Goal: Navigation & Orientation: Find specific page/section

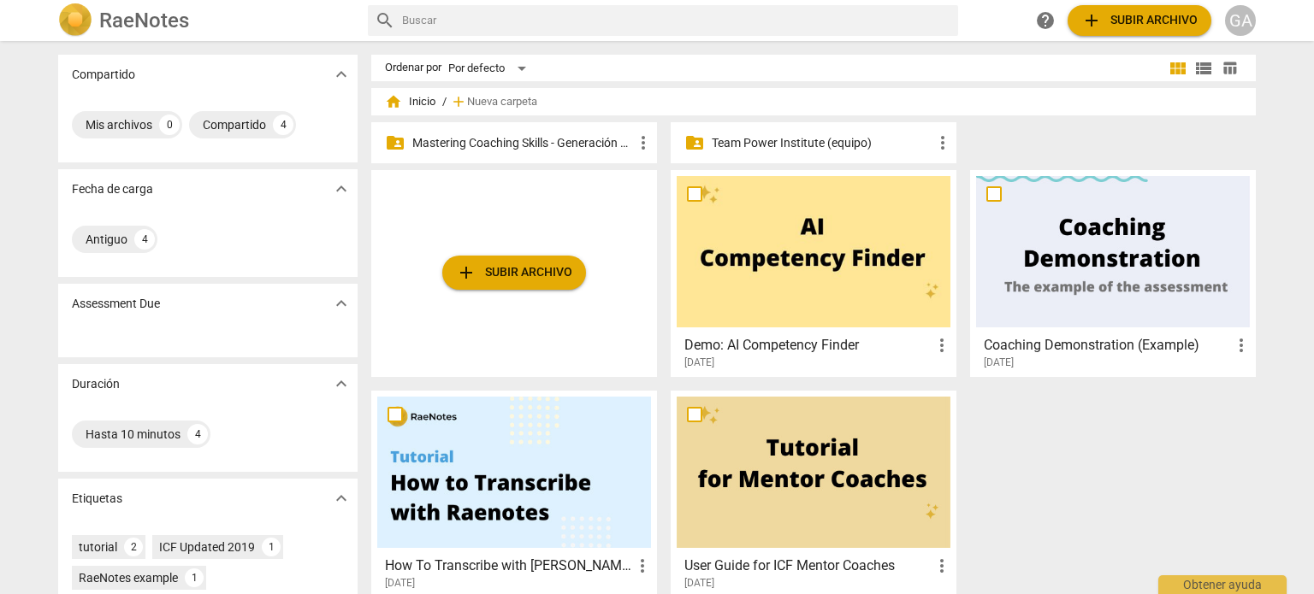
click at [482, 141] on p "Mastering Coaching Skills - Generación 31" at bounding box center [522, 143] width 221 height 18
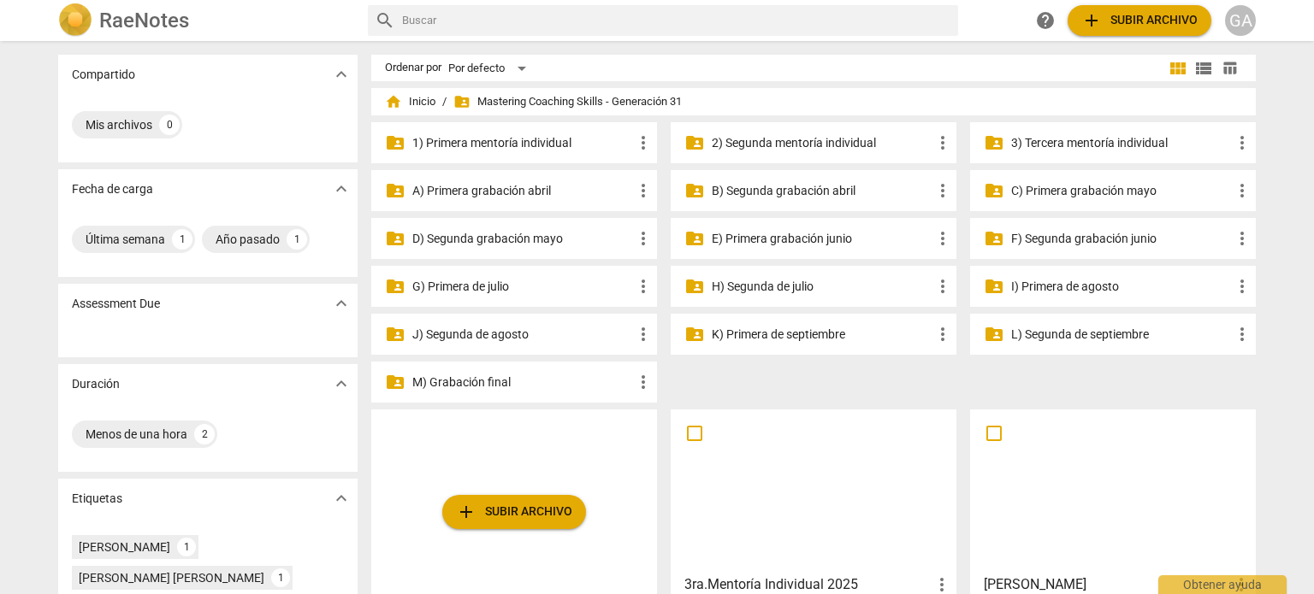
click at [819, 144] on p "2) Segunda mentoría individual" at bounding box center [822, 143] width 221 height 18
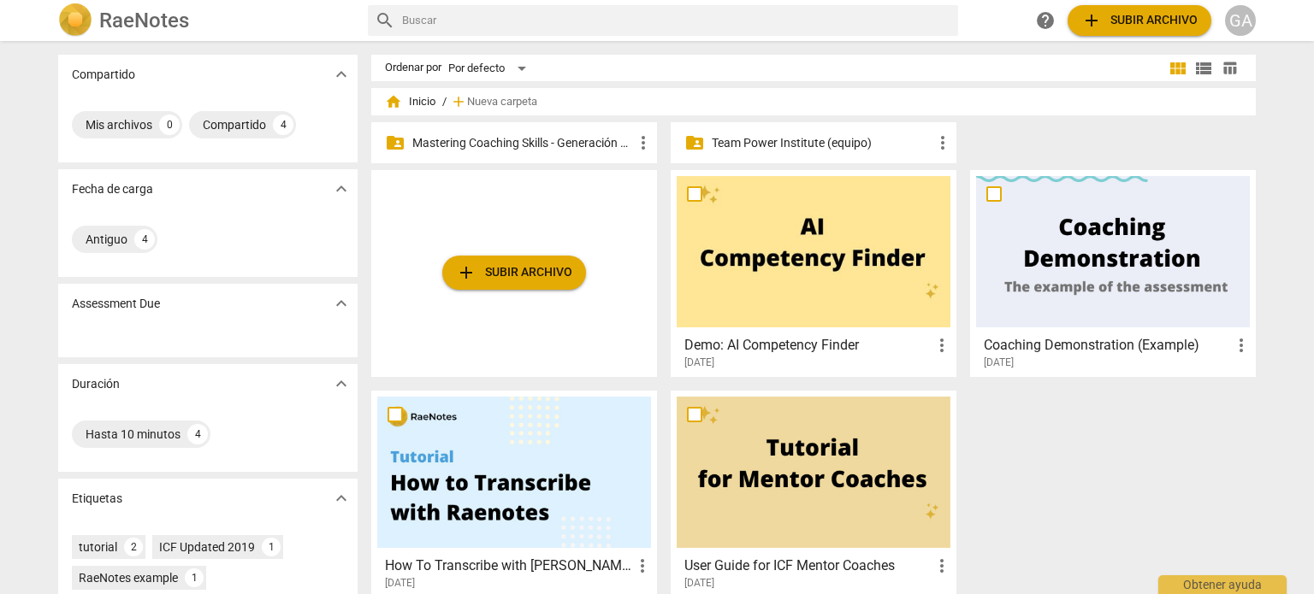
click at [497, 137] on p "Mastering Coaching Skills - Generación 31" at bounding box center [522, 143] width 221 height 18
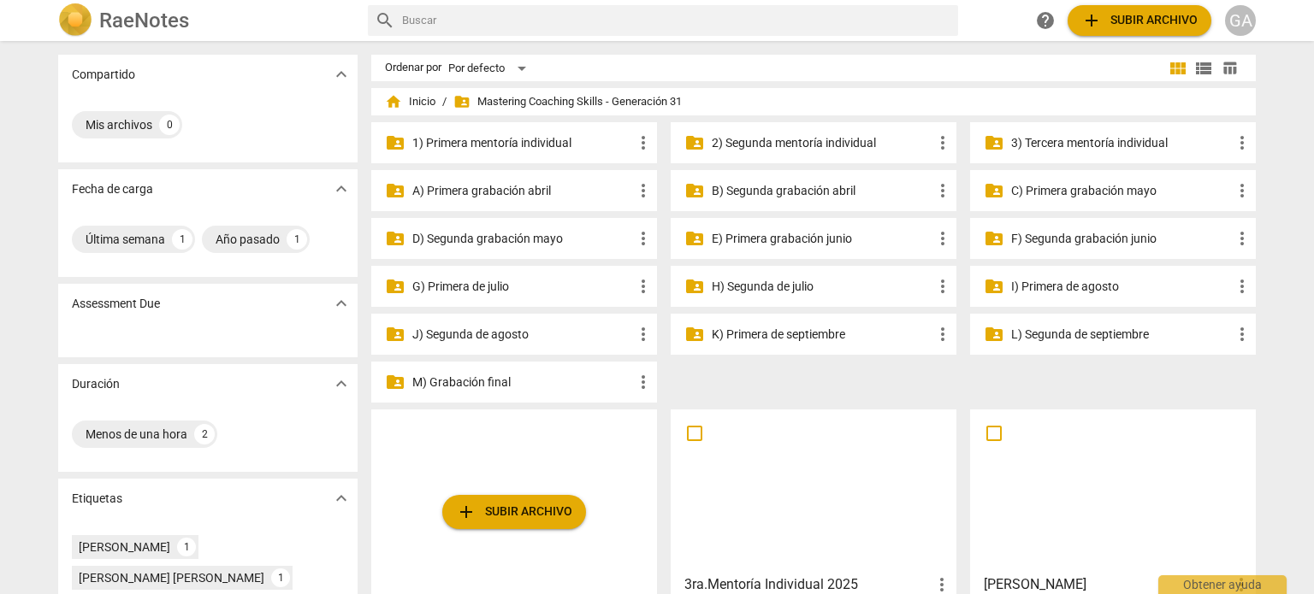
click at [800, 143] on p "2) Segunda mentoría individual" at bounding box center [822, 143] width 221 height 18
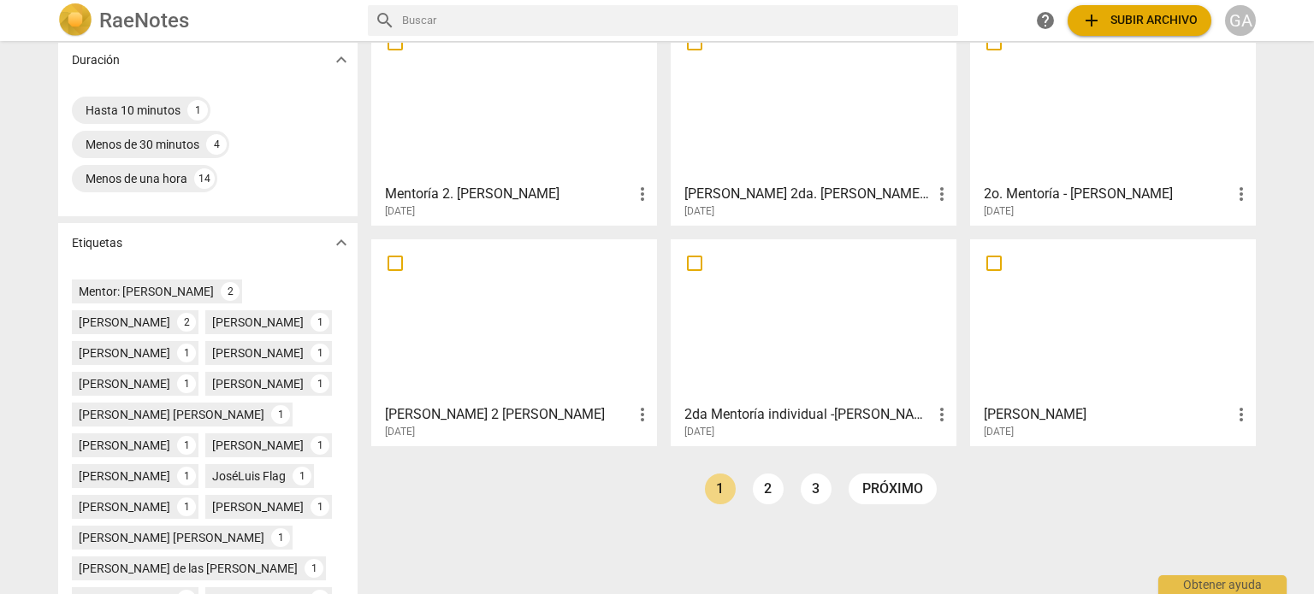
scroll to position [328, 0]
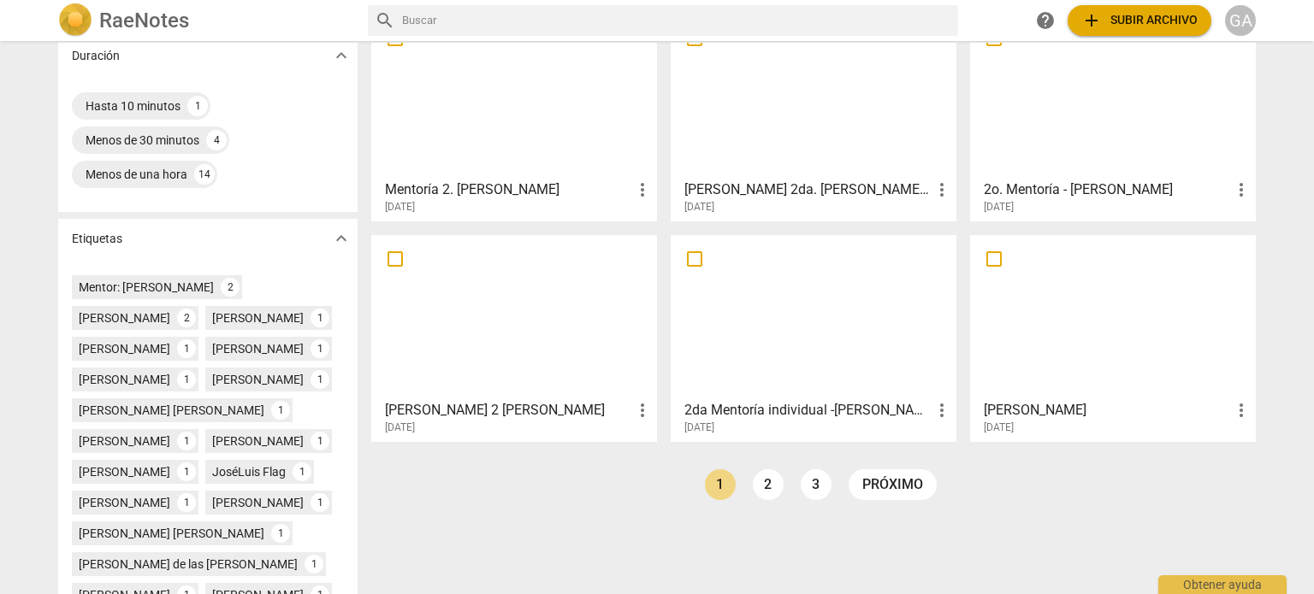
click at [1112, 317] on div at bounding box center [1113, 316] width 274 height 151
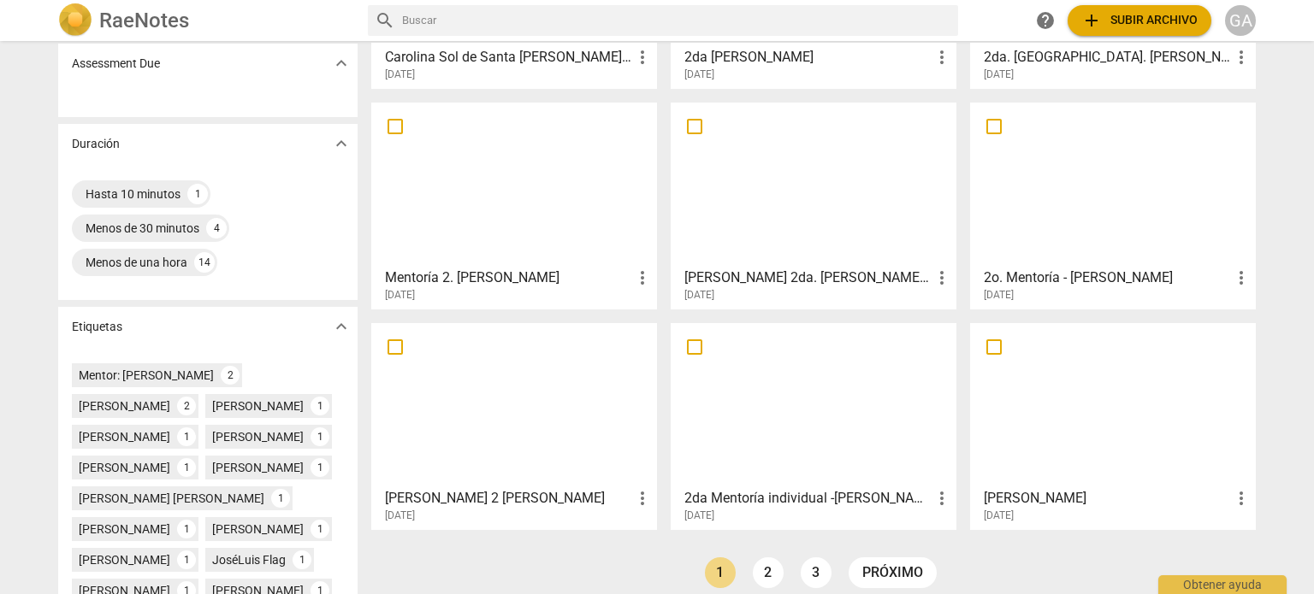
scroll to position [342, 0]
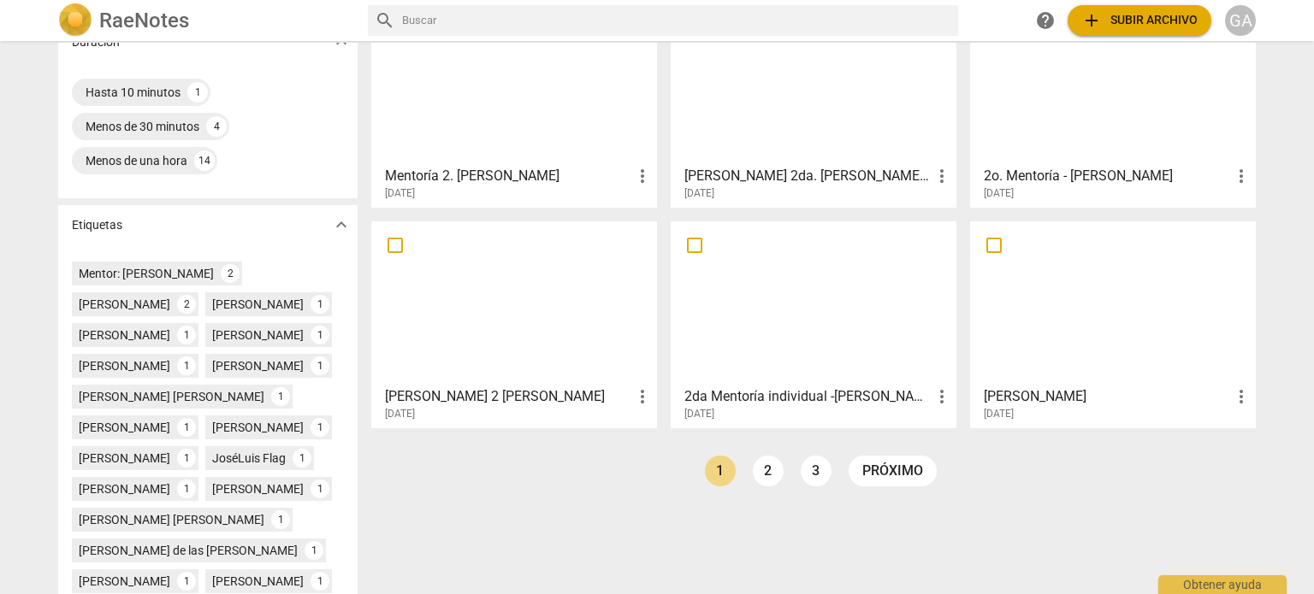
click at [1122, 318] on div at bounding box center [1113, 303] width 274 height 151
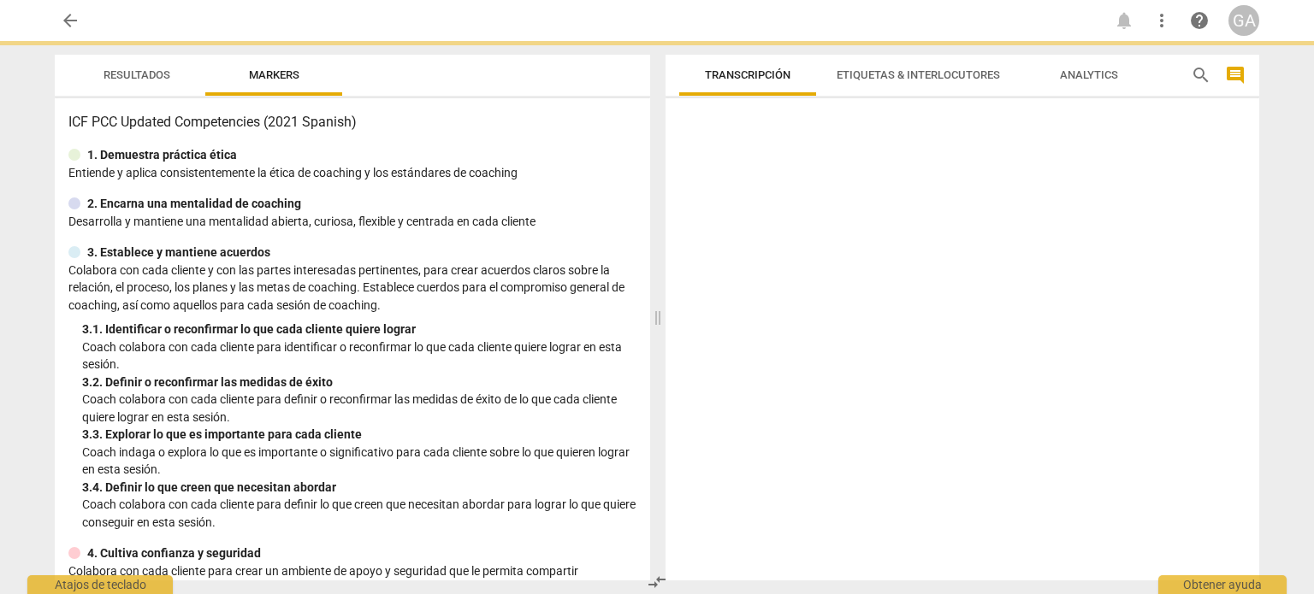
click at [1122, 318] on div at bounding box center [962, 343] width 594 height 476
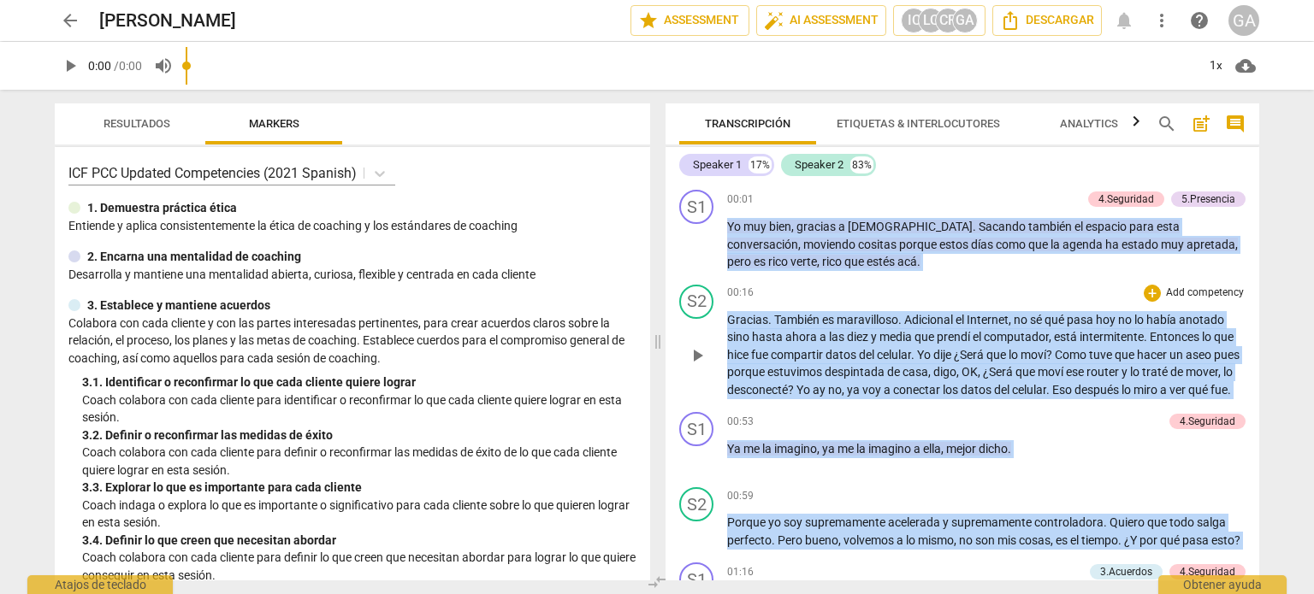
click at [1071, 346] on p "Gracias . También es maravilloso . Adicional el Internet , no sé qué pasa hoy n…" at bounding box center [986, 355] width 518 height 88
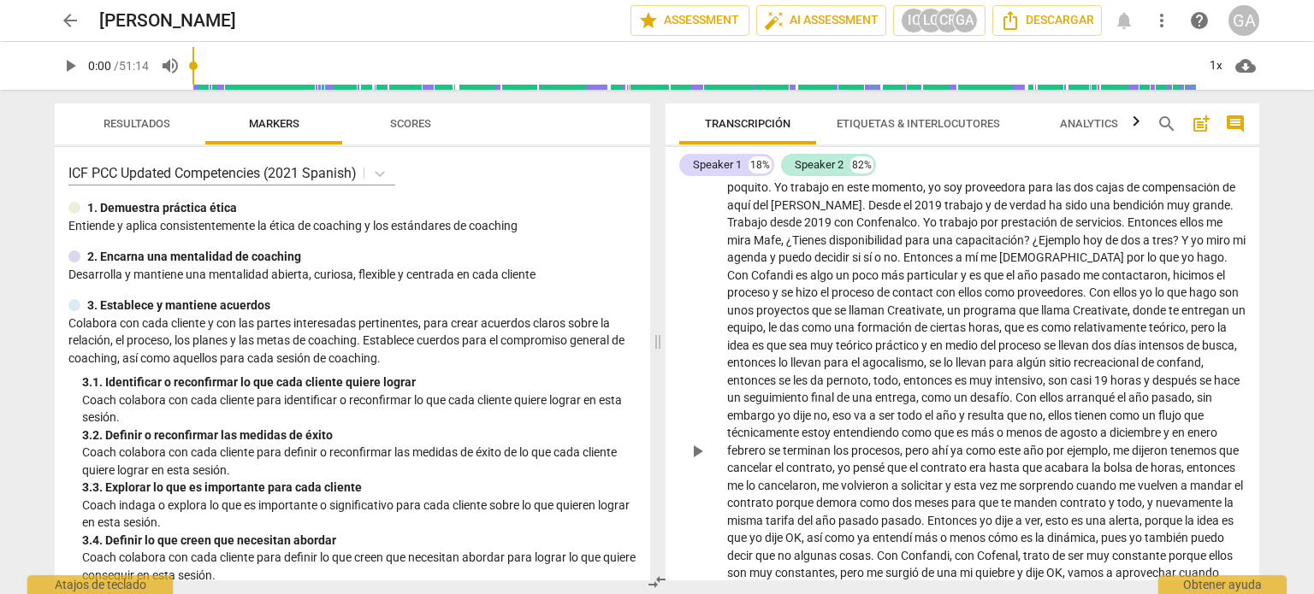
scroll to position [342, 0]
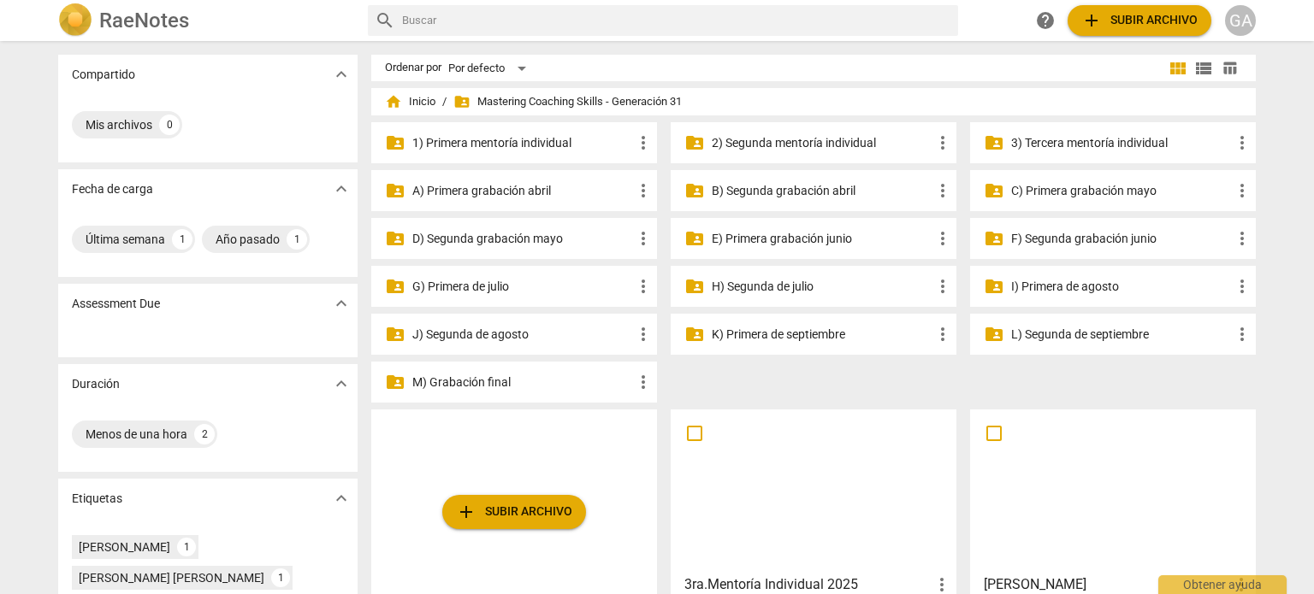
click at [424, 284] on p "G) Primera de julio" at bounding box center [522, 287] width 221 height 18
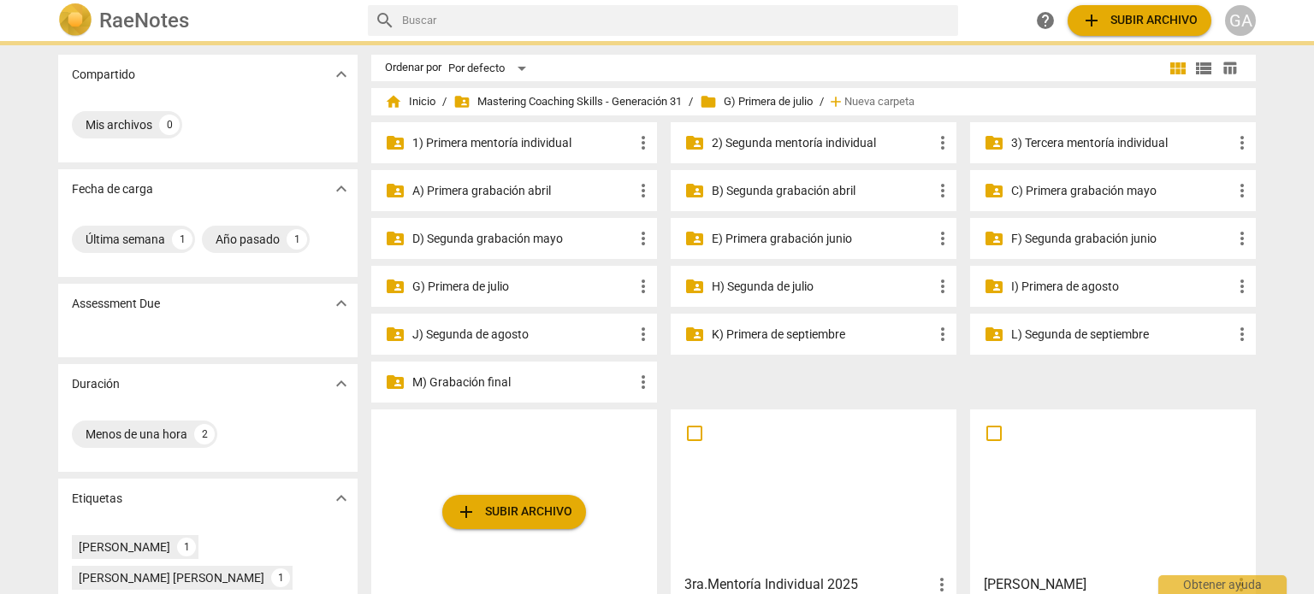
click at [424, 284] on p "G) Primera de julio" at bounding box center [522, 287] width 221 height 18
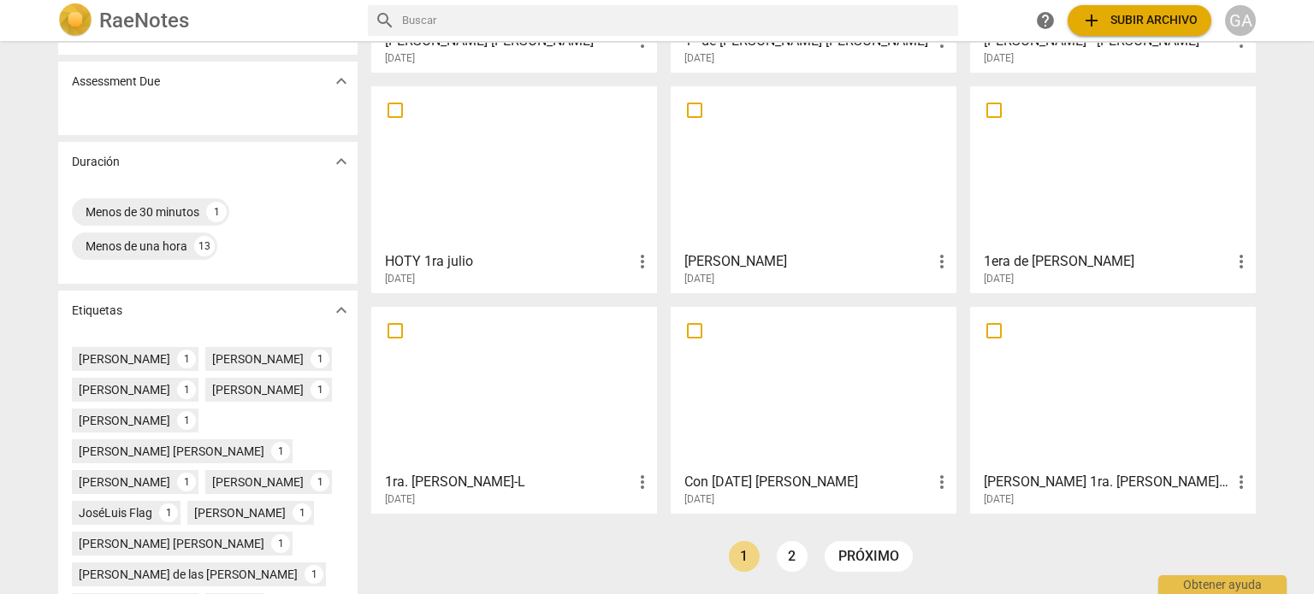
scroll to position [342, 0]
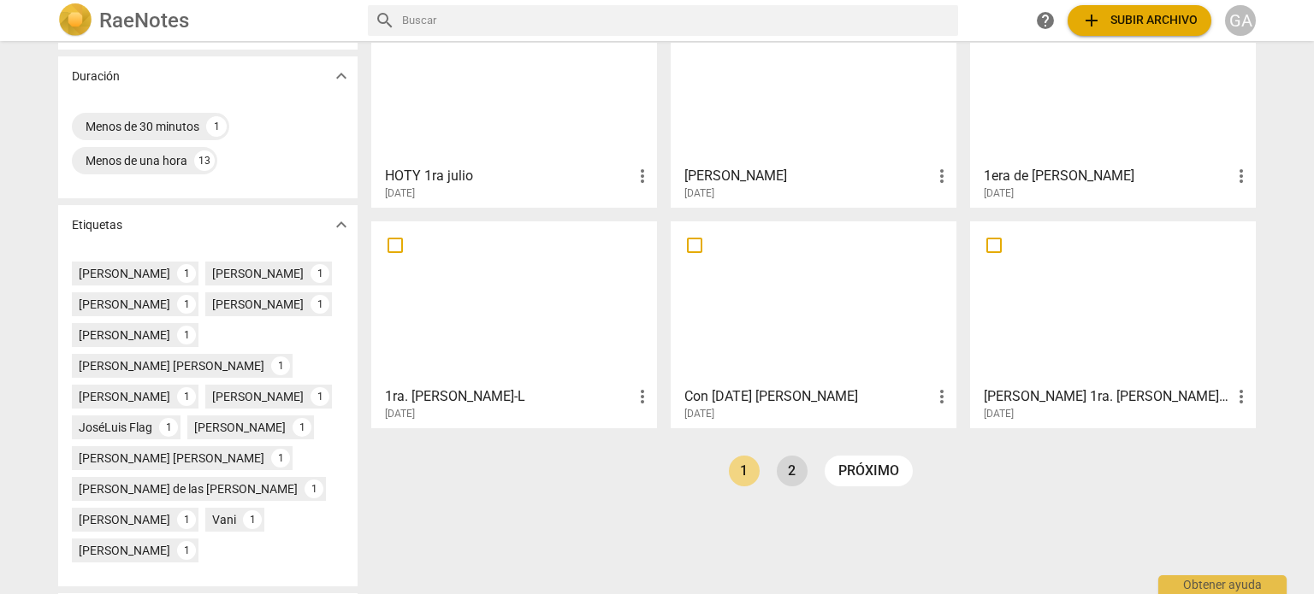
click at [784, 466] on link "2" at bounding box center [792, 471] width 31 height 31
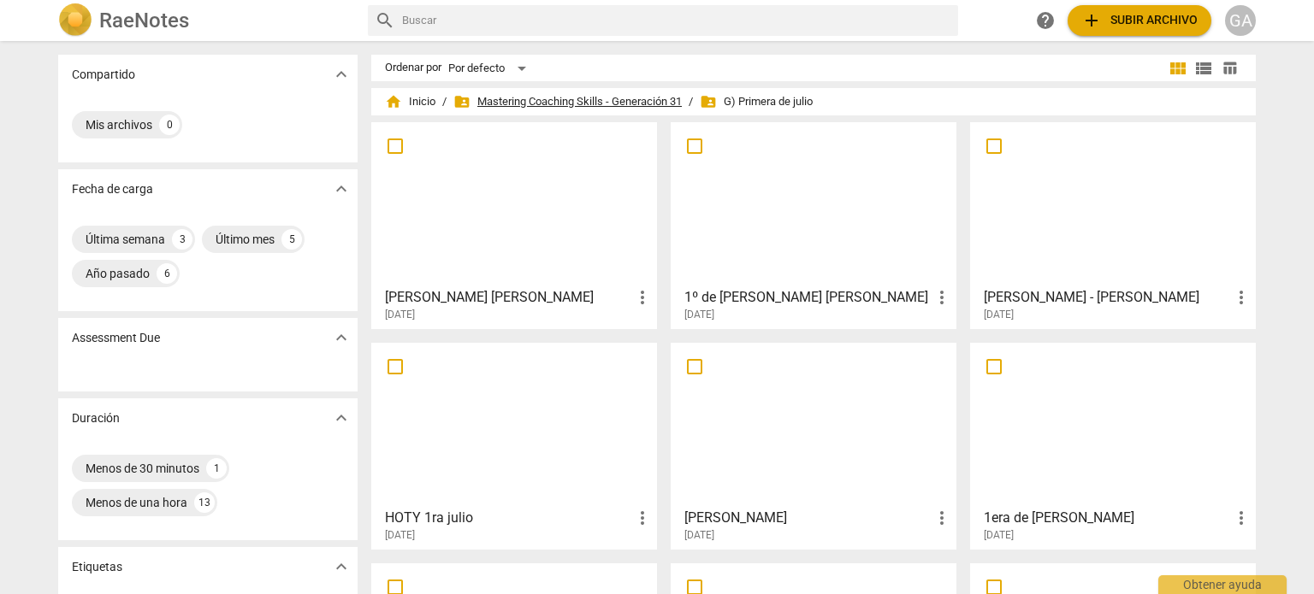
click at [553, 108] on span "folder_shared Mastering Coaching Skills - Generación 31" at bounding box center [567, 101] width 228 height 17
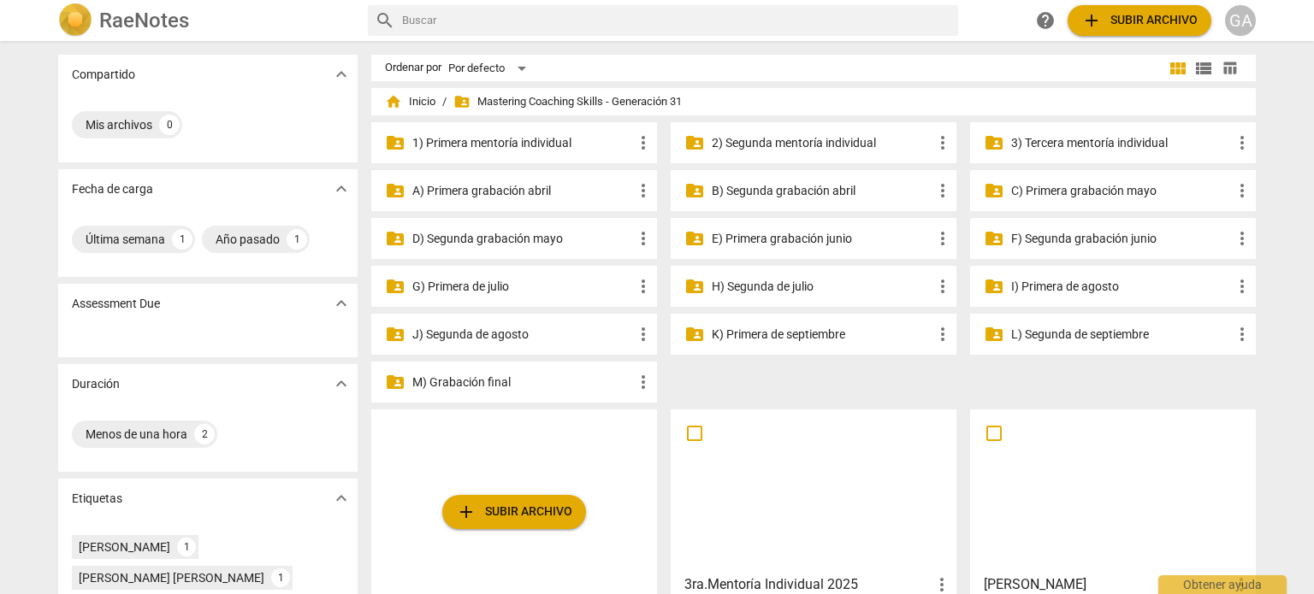
click at [790, 280] on p "H) Segunda de julio" at bounding box center [822, 287] width 221 height 18
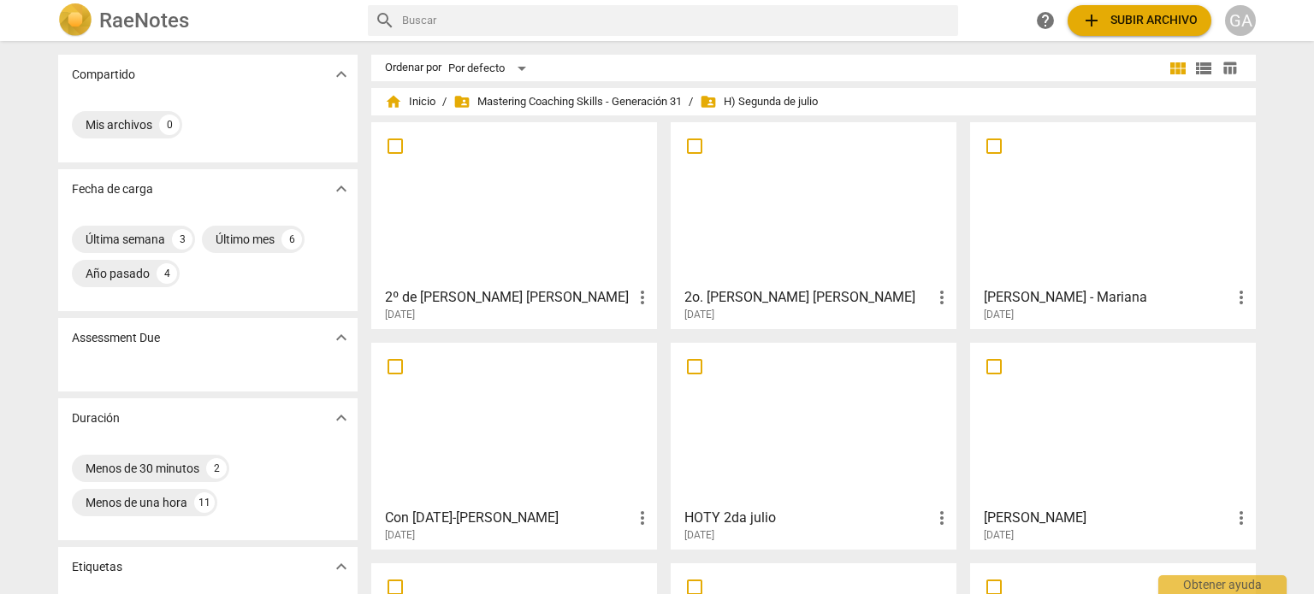
scroll to position [86, 0]
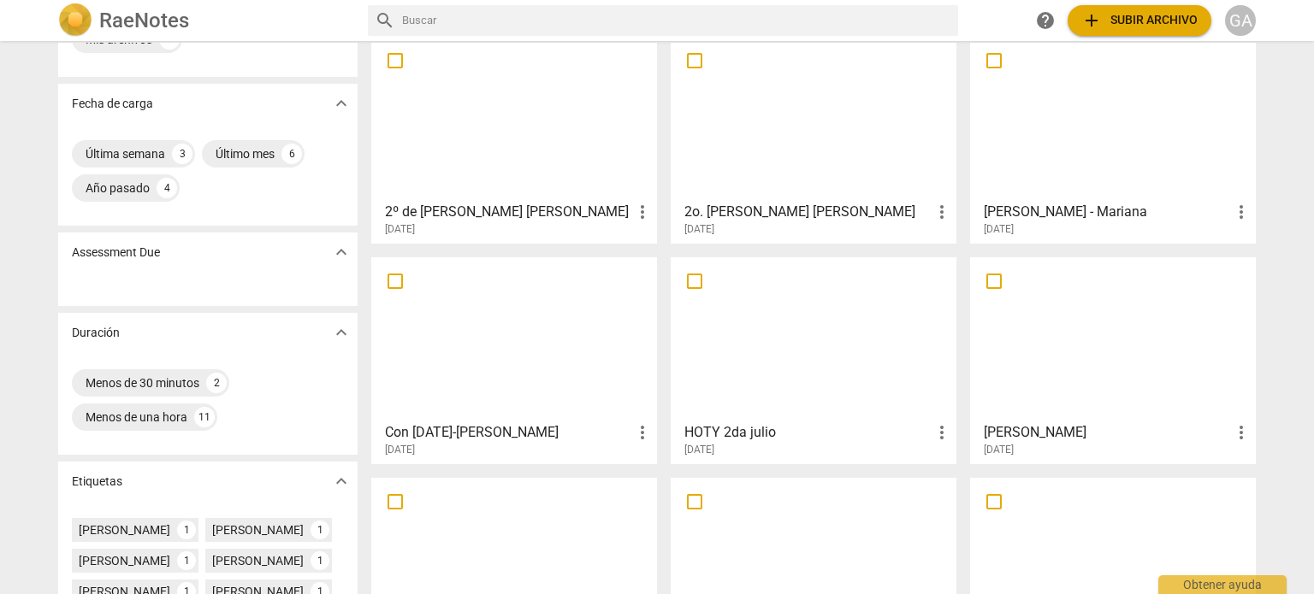
click at [1106, 370] on div at bounding box center [1113, 338] width 274 height 151
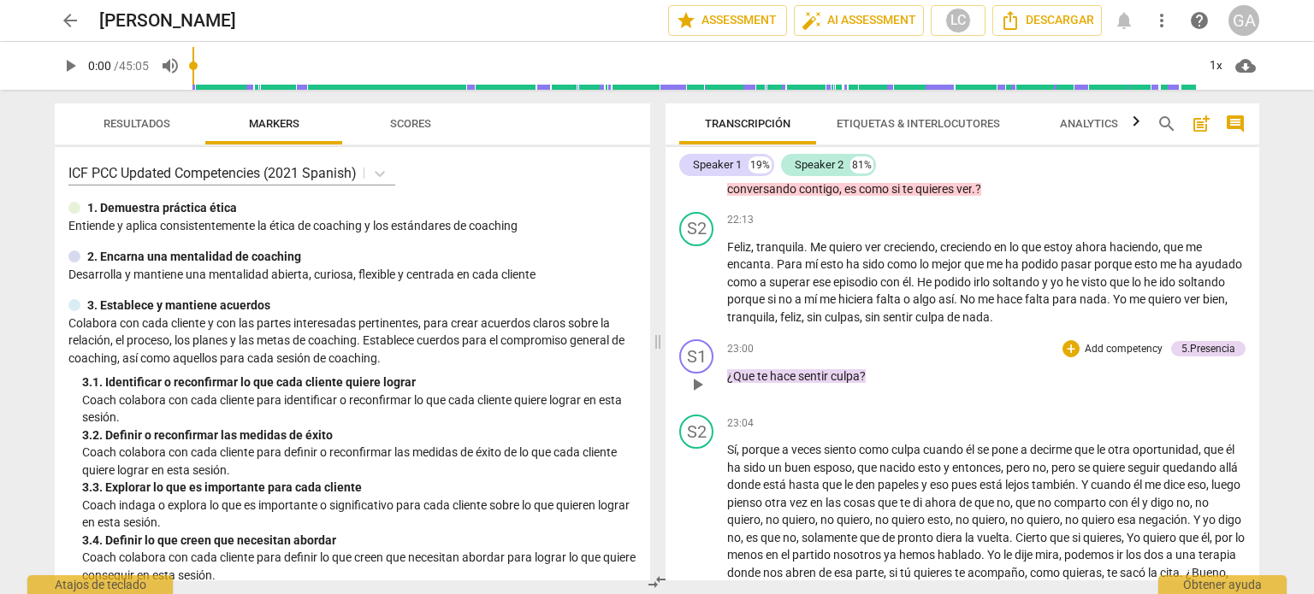
scroll to position [3593, 0]
